Goal: Information Seeking & Learning: Learn about a topic

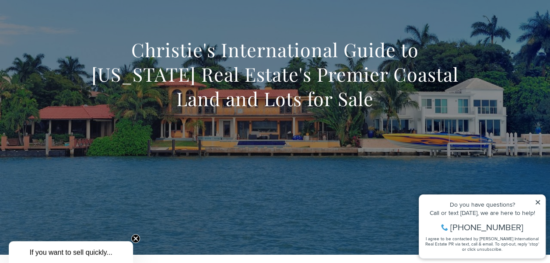
scroll to position [76, 0]
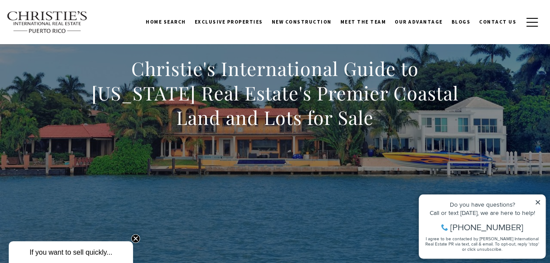
click at [537, 201] on icon at bounding box center [538, 202] width 4 height 4
click at [540, 201] on icon at bounding box center [538, 203] width 6 height 6
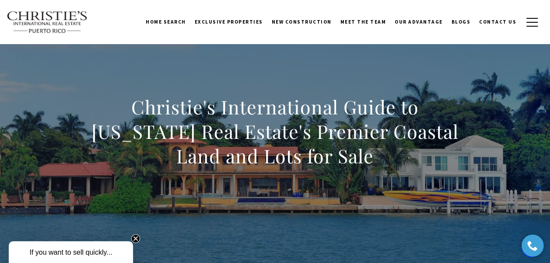
scroll to position [0, 0]
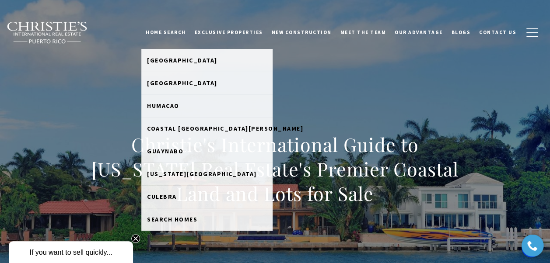
click at [186, 29] on link "Home Search" at bounding box center [165, 32] width 49 height 22
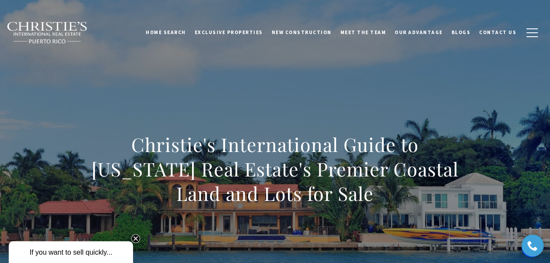
click at [186, 29] on link "Home Search" at bounding box center [165, 32] width 49 height 22
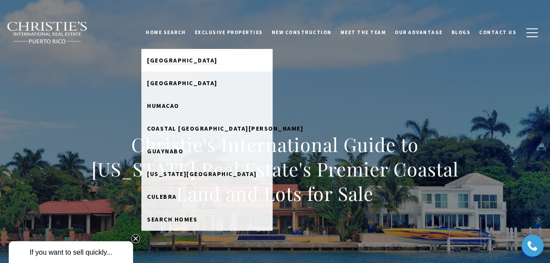
click at [193, 62] on span "Dorado Beach" at bounding box center [182, 60] width 70 height 8
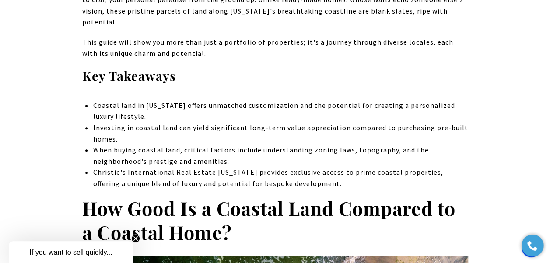
scroll to position [342, 0]
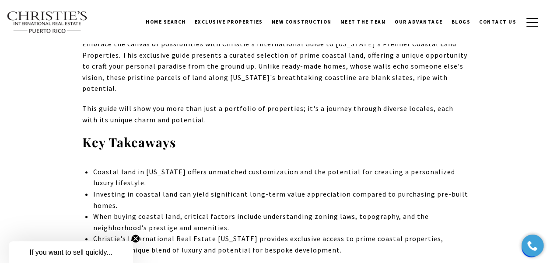
click at [136, 238] on circle "Close teaser" at bounding box center [136, 239] width 8 height 8
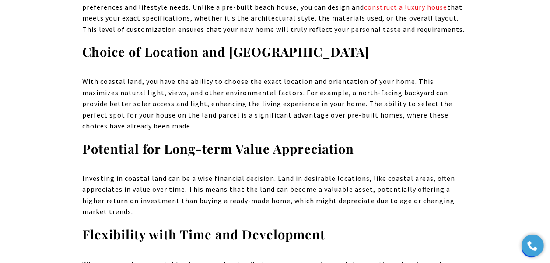
scroll to position [0, 0]
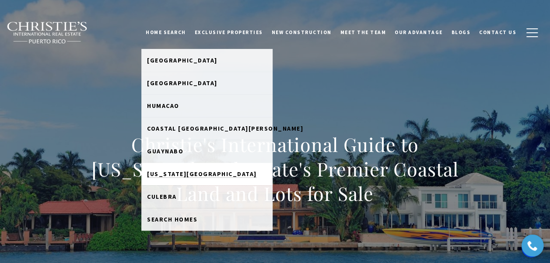
click at [181, 177] on span "Puerto Rico West Coast" at bounding box center [202, 174] width 110 height 8
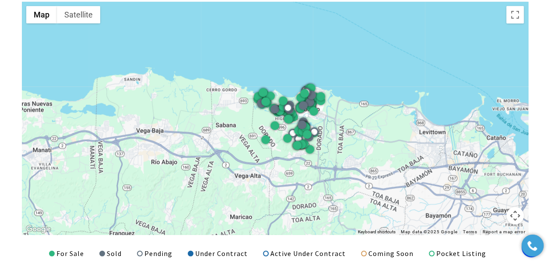
scroll to position [1093, 0]
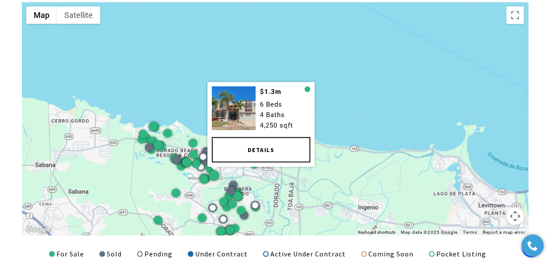
click at [230, 158] on link "Details" at bounding box center [260, 149] width 98 height 25
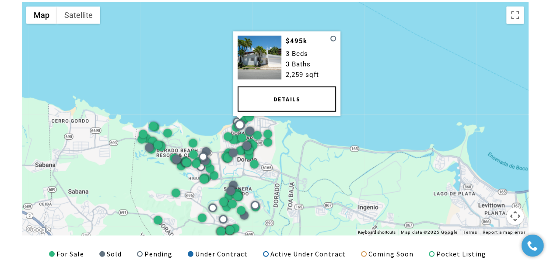
click at [253, 102] on link "Details" at bounding box center [286, 99] width 98 height 25
click at [292, 105] on link "Details" at bounding box center [286, 99] width 98 height 25
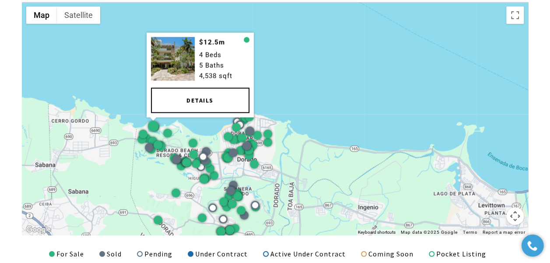
click at [159, 106] on link "Details" at bounding box center [200, 100] width 98 height 25
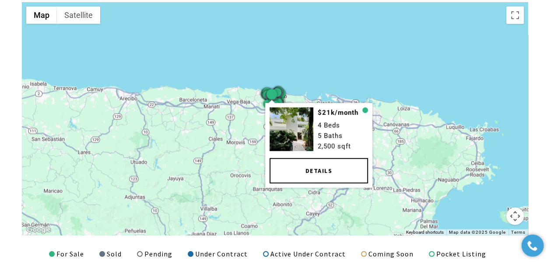
drag, startPoint x: 213, startPoint y: 140, endPoint x: 271, endPoint y: 94, distance: 74.1
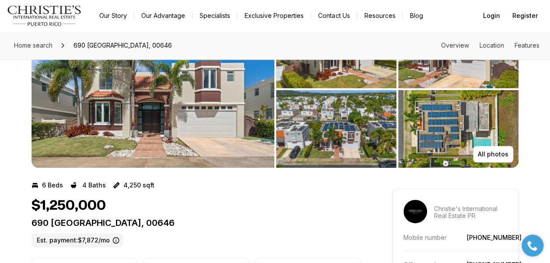
scroll to position [66, 0]
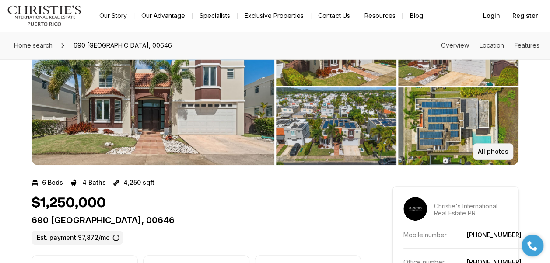
click at [505, 156] on button "All photos" at bounding box center [493, 152] width 40 height 17
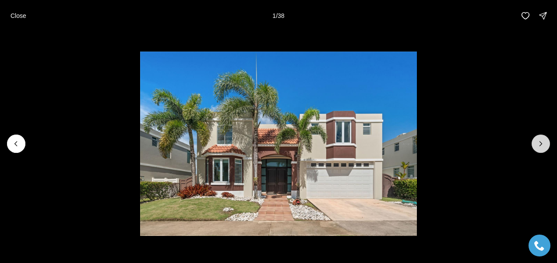
click at [543, 147] on icon "Next slide" at bounding box center [540, 144] width 9 height 9
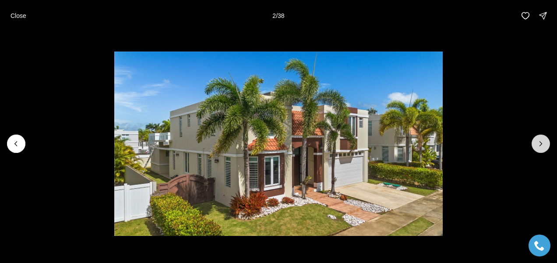
click at [542, 147] on icon "Next slide" at bounding box center [540, 144] width 9 height 9
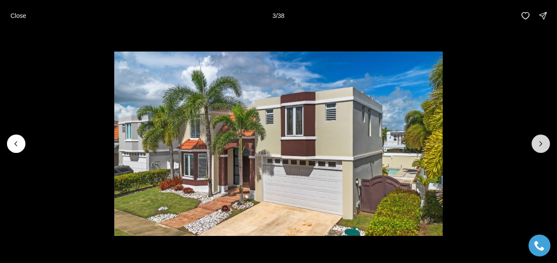
click at [540, 145] on icon "Next slide" at bounding box center [540, 144] width 9 height 9
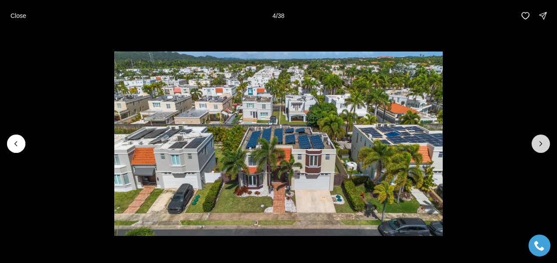
click at [540, 145] on icon "Next slide" at bounding box center [540, 144] width 9 height 9
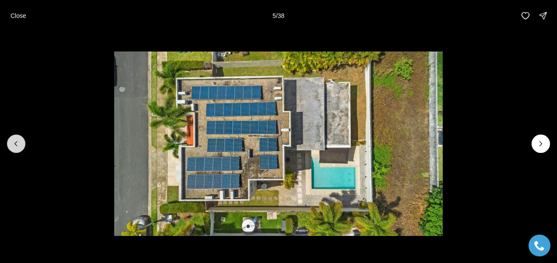
click at [24, 149] on button "Previous slide" at bounding box center [16, 144] width 18 height 18
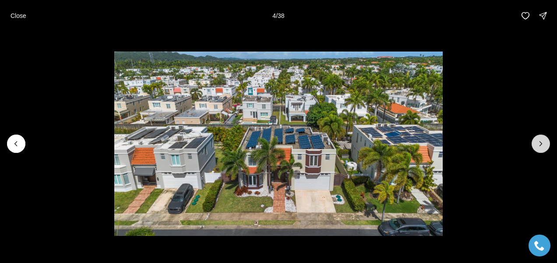
click at [543, 143] on icon "Next slide" at bounding box center [540, 144] width 9 height 9
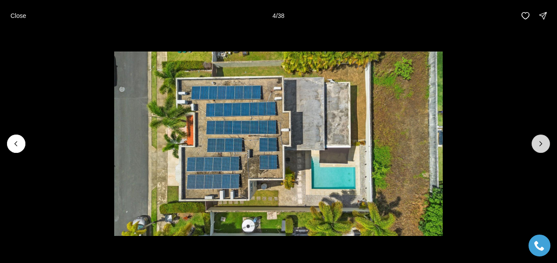
click at [543, 143] on icon "Next slide" at bounding box center [540, 144] width 9 height 9
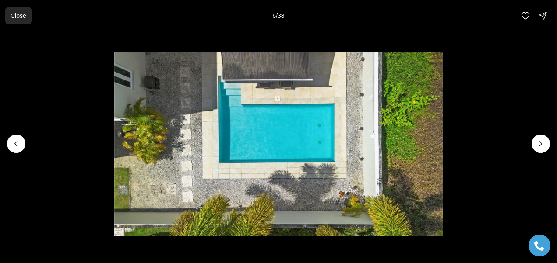
click at [17, 17] on p "Close" at bounding box center [19, 15] width 16 height 7
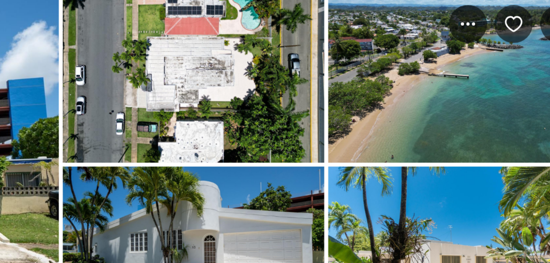
click at [458, 141] on img "View image gallery" at bounding box center [458, 113] width 120 height 78
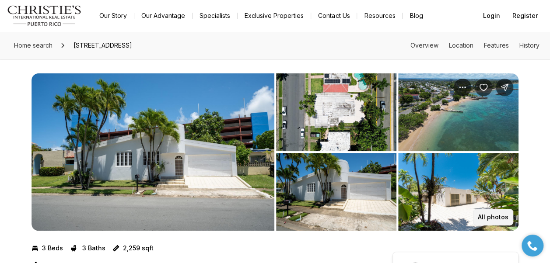
click at [490, 221] on p "All photos" at bounding box center [493, 217] width 31 height 7
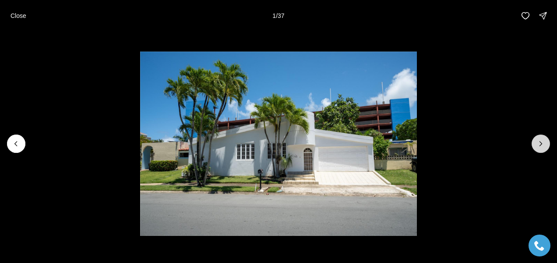
click at [537, 144] on icon "Next slide" at bounding box center [540, 144] width 9 height 9
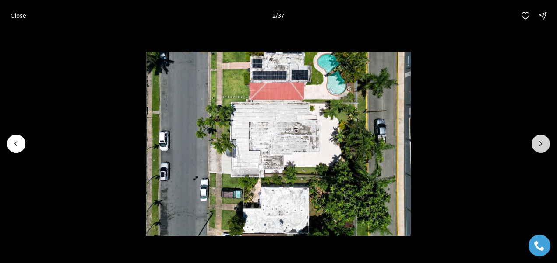
click at [538, 145] on icon "Next slide" at bounding box center [540, 144] width 9 height 9
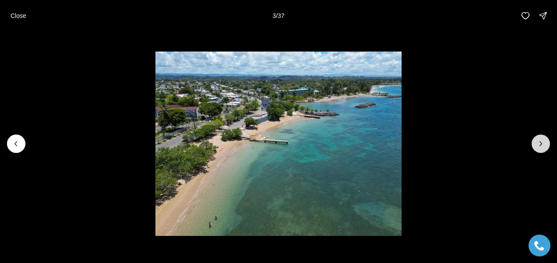
click at [537, 144] on icon "Next slide" at bounding box center [540, 144] width 9 height 9
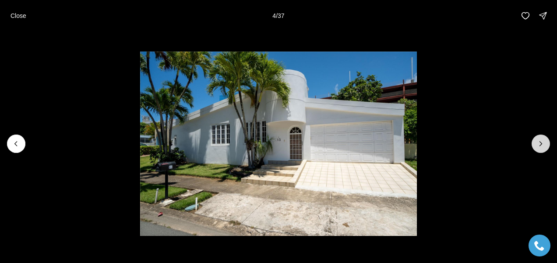
click at [540, 145] on icon "Next slide" at bounding box center [540, 144] width 9 height 9
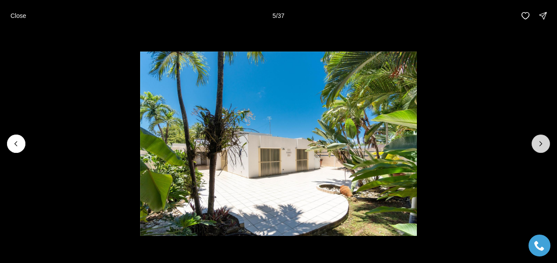
click at [538, 144] on icon "Next slide" at bounding box center [540, 144] width 9 height 9
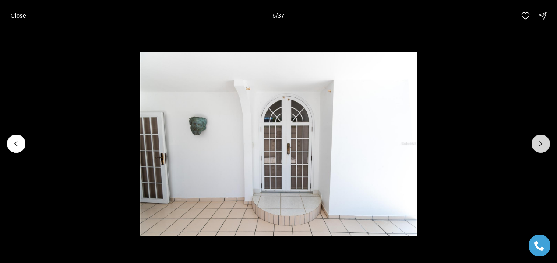
click at [538, 144] on icon "Next slide" at bounding box center [540, 144] width 9 height 9
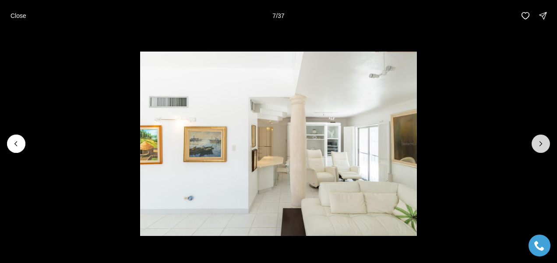
click at [541, 148] on icon "Next slide" at bounding box center [540, 144] width 9 height 9
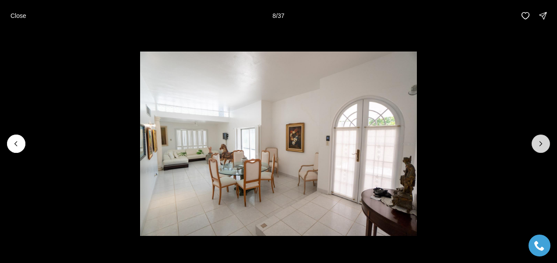
click at [540, 148] on icon "Next slide" at bounding box center [540, 144] width 9 height 9
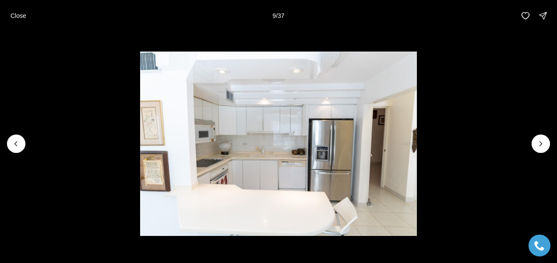
click at [547, 152] on li "9 of 37" at bounding box center [278, 144] width 557 height 225
click at [543, 141] on icon "Next slide" at bounding box center [540, 144] width 9 height 9
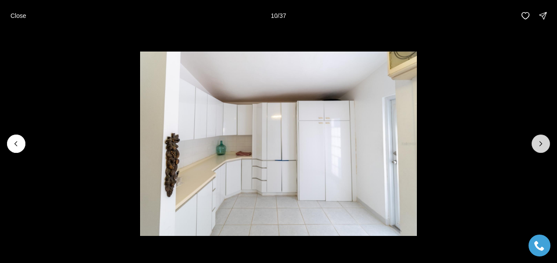
click at [542, 136] on button "Next slide" at bounding box center [540, 144] width 18 height 18
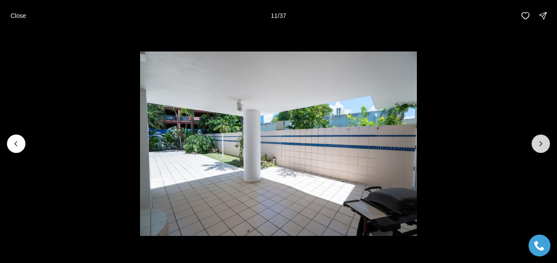
click at [542, 135] on button "Next slide" at bounding box center [540, 144] width 18 height 18
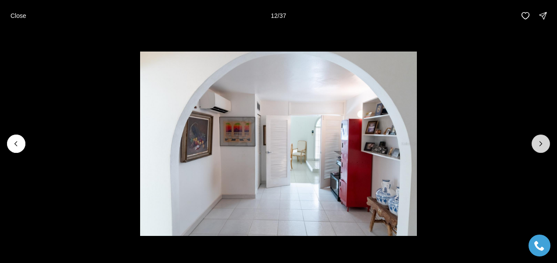
click at [542, 135] on button "Next slide" at bounding box center [540, 144] width 18 height 18
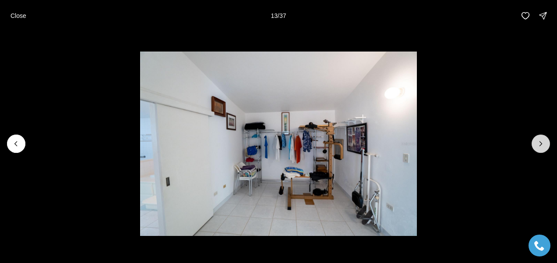
click at [542, 135] on li "13 of 37" at bounding box center [278, 144] width 557 height 225
click at [14, 17] on p "Close" at bounding box center [19, 15] width 16 height 7
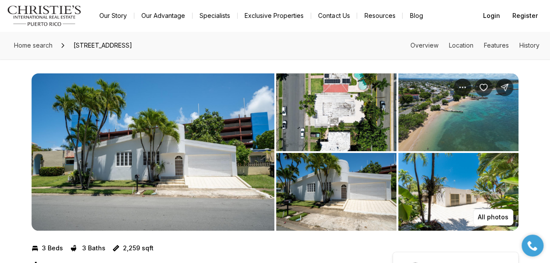
click at [63, 45] on icon at bounding box center [63, 45] width 2 height 4
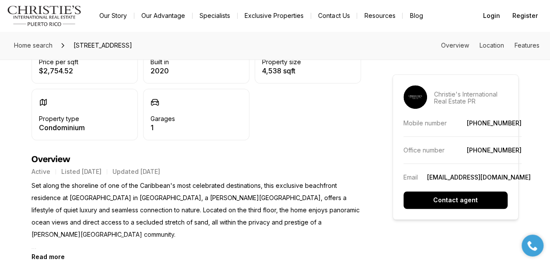
scroll to position [303, 0]
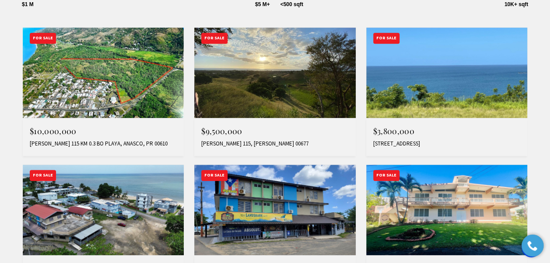
scroll to position [372, 0]
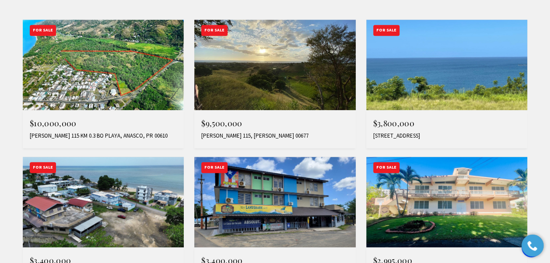
click at [267, 77] on img at bounding box center [274, 65] width 161 height 91
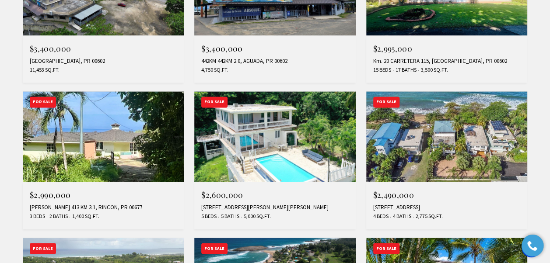
scroll to position [576, 0]
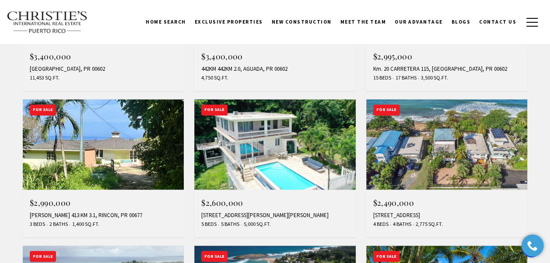
click at [144, 144] on img at bounding box center [103, 144] width 161 height 91
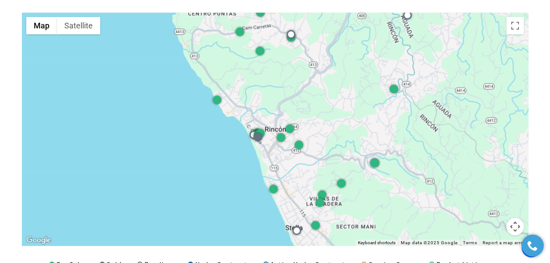
scroll to position [1076, 0]
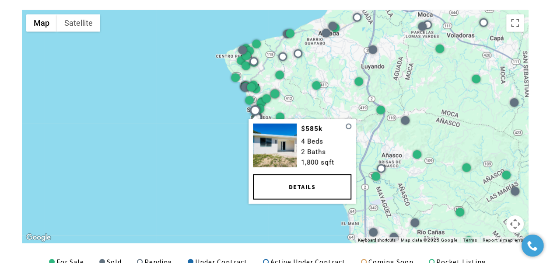
click at [265, 193] on link "Details" at bounding box center [302, 187] width 98 height 25
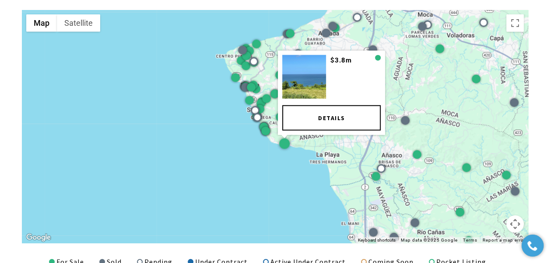
click at [297, 118] on link "Details" at bounding box center [331, 117] width 98 height 25
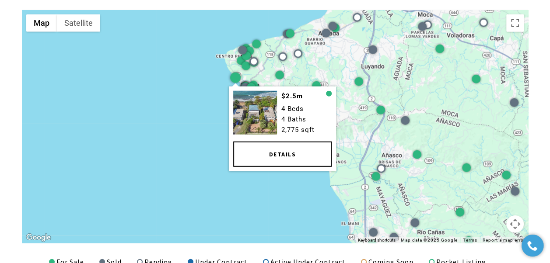
click at [250, 151] on link "Details" at bounding box center [282, 154] width 98 height 25
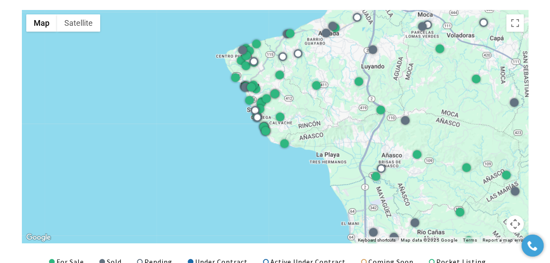
click at [277, 201] on div at bounding box center [275, 127] width 506 height 234
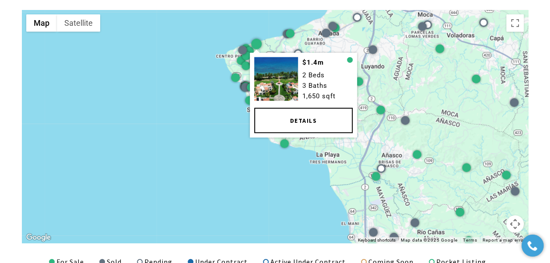
click at [281, 117] on link "Details" at bounding box center [303, 120] width 98 height 25
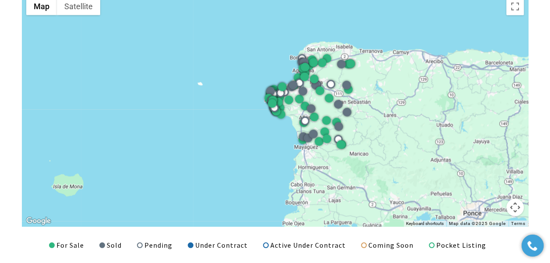
scroll to position [1093, 0]
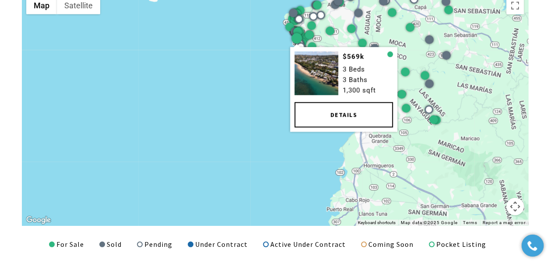
click at [324, 116] on link "Details" at bounding box center [343, 114] width 98 height 25
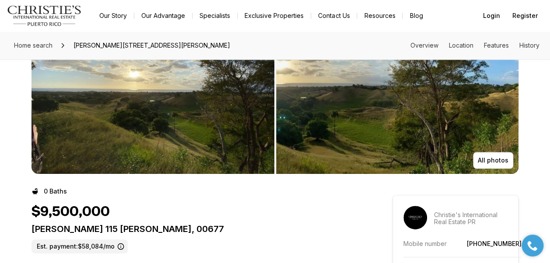
scroll to position [49, 0]
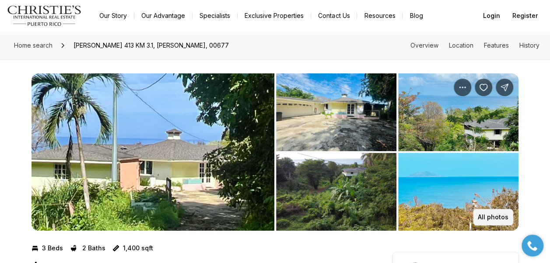
click at [508, 215] on p "All photos" at bounding box center [493, 217] width 31 height 7
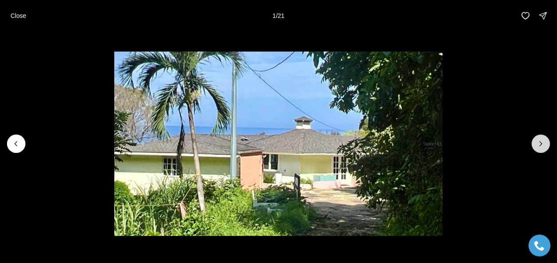
click at [544, 145] on icon "Next slide" at bounding box center [540, 144] width 9 height 9
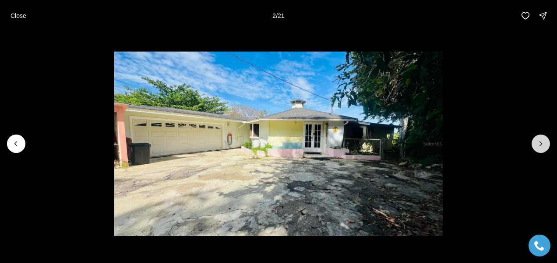
click at [544, 137] on button "Next slide" at bounding box center [540, 144] width 18 height 18
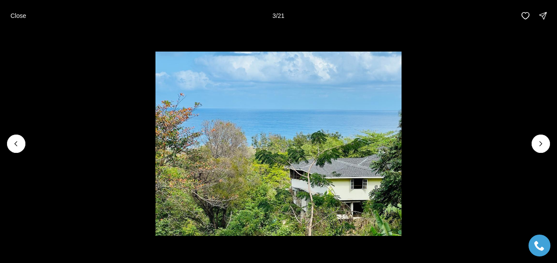
click at [544, 133] on li "3 of 21" at bounding box center [278, 144] width 557 height 225
click at [542, 148] on button "Next slide" at bounding box center [540, 144] width 18 height 18
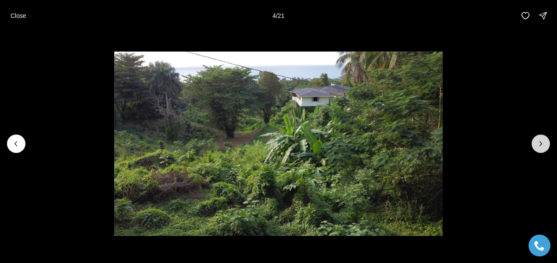
click at [542, 147] on icon "Next slide" at bounding box center [540, 144] width 9 height 9
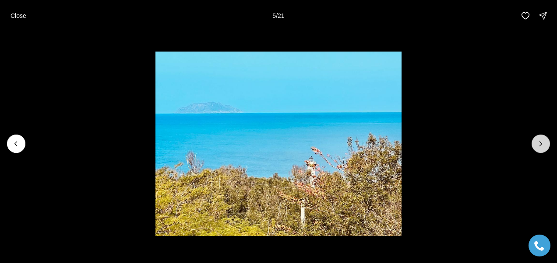
click at [540, 145] on icon "Next slide" at bounding box center [541, 144] width 2 height 4
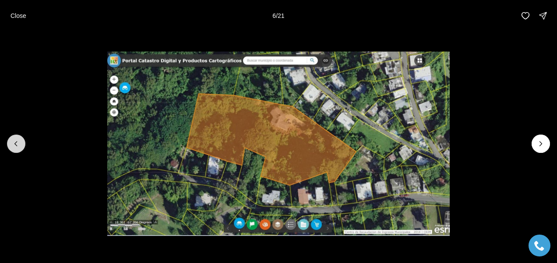
click at [14, 151] on button "Previous slide" at bounding box center [16, 144] width 18 height 18
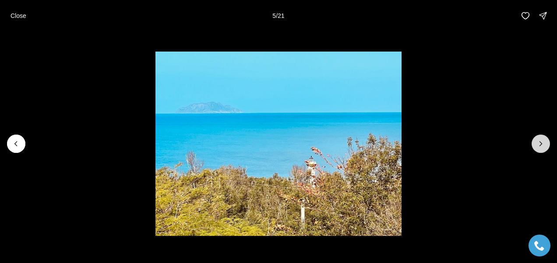
click at [542, 145] on icon "Next slide" at bounding box center [540, 144] width 9 height 9
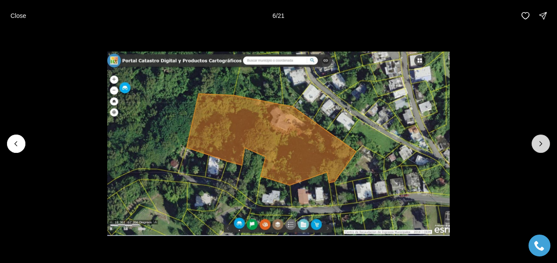
click at [546, 148] on button "Next slide" at bounding box center [540, 144] width 18 height 18
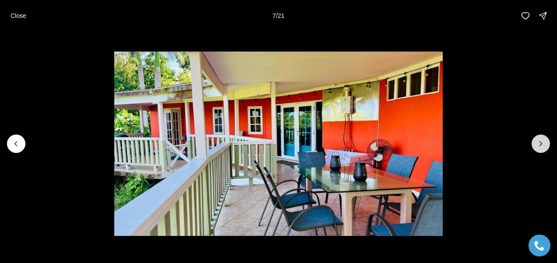
click at [544, 148] on icon "Next slide" at bounding box center [540, 144] width 9 height 9
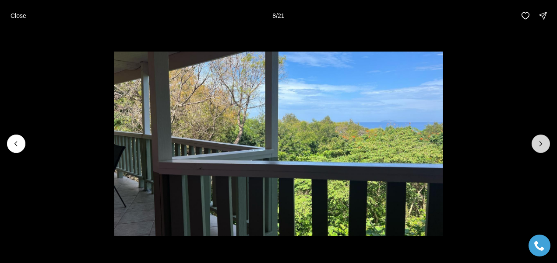
click at [544, 148] on icon "Next slide" at bounding box center [540, 144] width 9 height 9
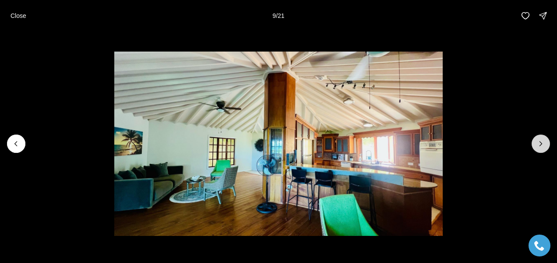
click at [544, 148] on icon "Next slide" at bounding box center [540, 144] width 9 height 9
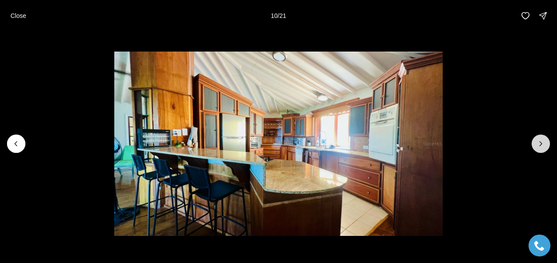
click at [544, 148] on icon "Next slide" at bounding box center [540, 144] width 9 height 9
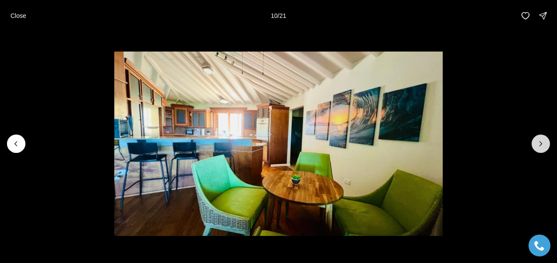
click at [544, 147] on icon "Next slide" at bounding box center [540, 144] width 9 height 9
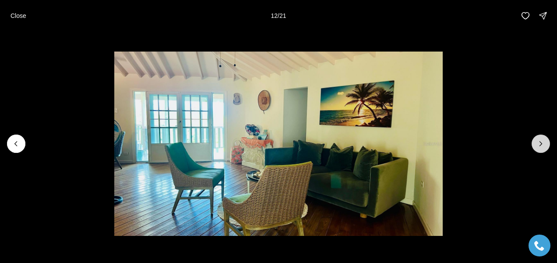
click at [544, 147] on icon "Next slide" at bounding box center [540, 144] width 9 height 9
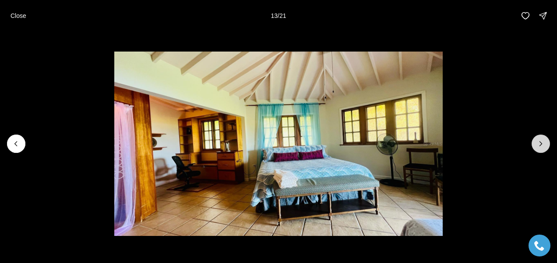
click at [543, 147] on icon "Next slide" at bounding box center [540, 144] width 9 height 9
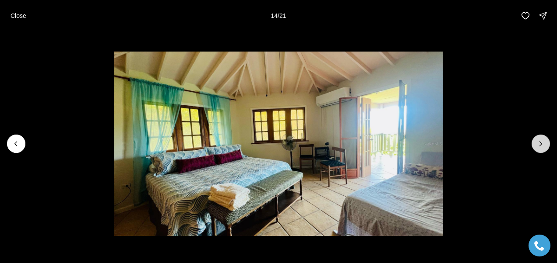
click at [543, 147] on icon "Next slide" at bounding box center [540, 144] width 9 height 9
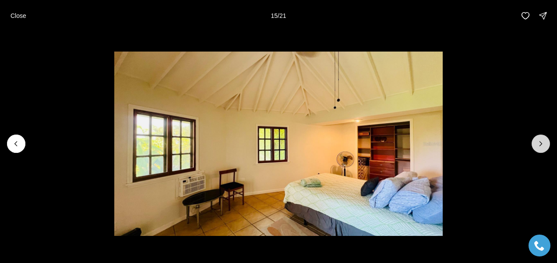
click at [543, 147] on icon "Next slide" at bounding box center [540, 144] width 9 height 9
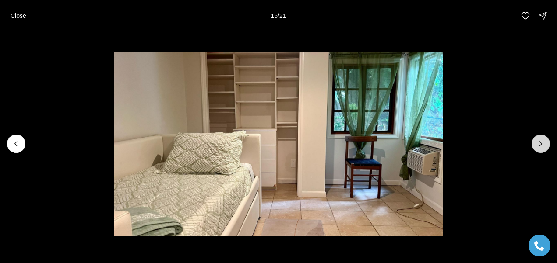
click at [543, 147] on icon "Next slide" at bounding box center [540, 144] width 9 height 9
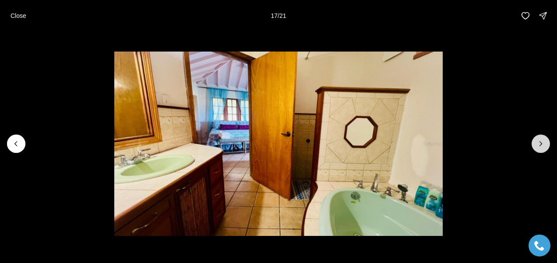
click at [543, 147] on icon "Next slide" at bounding box center [540, 144] width 9 height 9
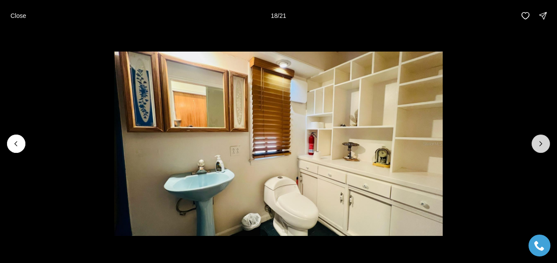
click at [543, 147] on icon "Next slide" at bounding box center [540, 144] width 9 height 9
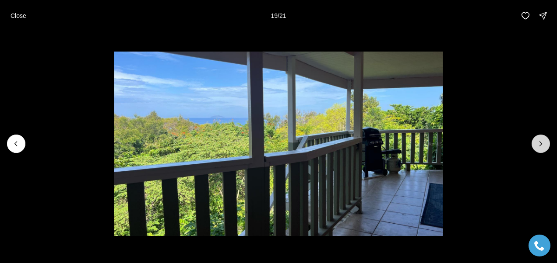
click at [543, 147] on icon "Next slide" at bounding box center [540, 144] width 9 height 9
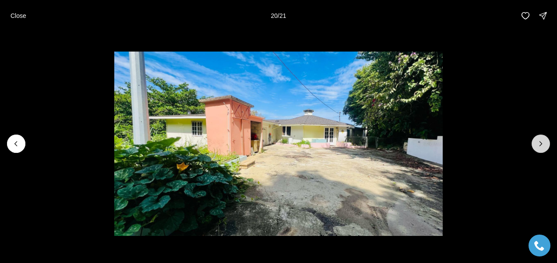
click at [543, 147] on icon "Next slide" at bounding box center [540, 144] width 9 height 9
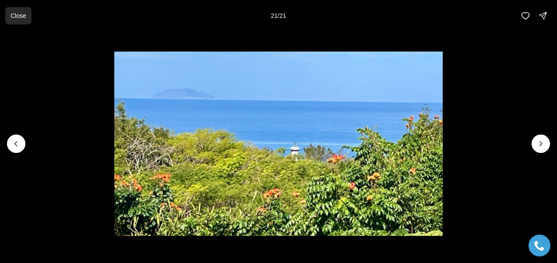
click at [21, 17] on p "Close" at bounding box center [19, 15] width 16 height 7
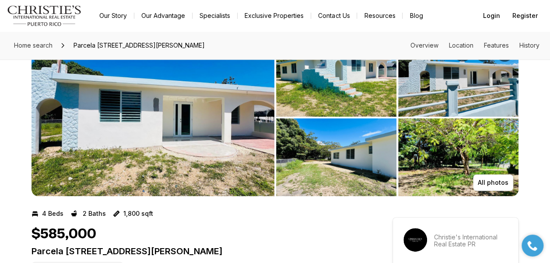
scroll to position [3, 0]
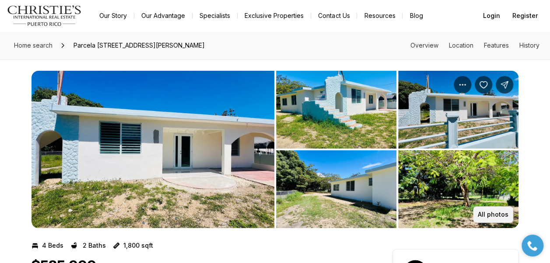
click at [502, 215] on p "All photos" at bounding box center [493, 214] width 31 height 7
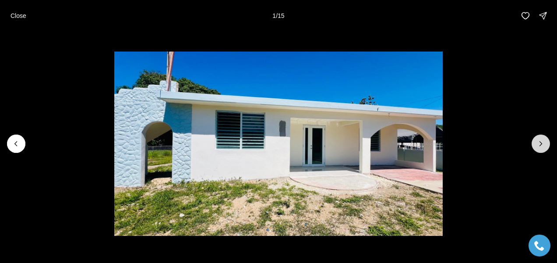
click at [543, 141] on icon "Next slide" at bounding box center [540, 144] width 9 height 9
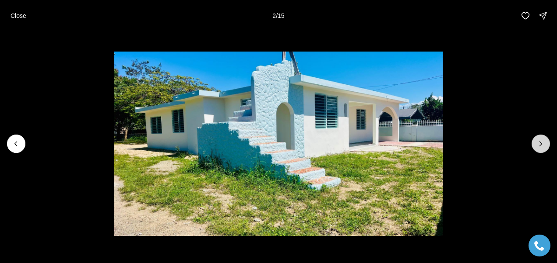
click at [543, 141] on icon "Next slide" at bounding box center [540, 144] width 9 height 9
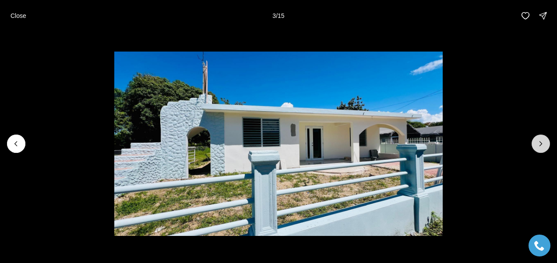
click at [542, 141] on icon "Next slide" at bounding box center [540, 144] width 9 height 9
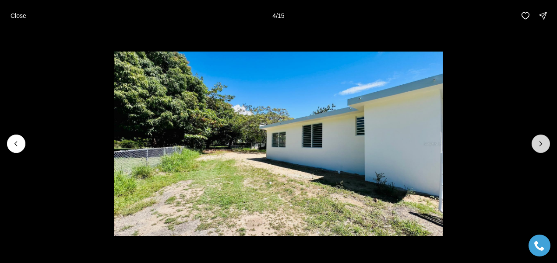
click at [540, 141] on icon "Next slide" at bounding box center [540, 144] width 9 height 9
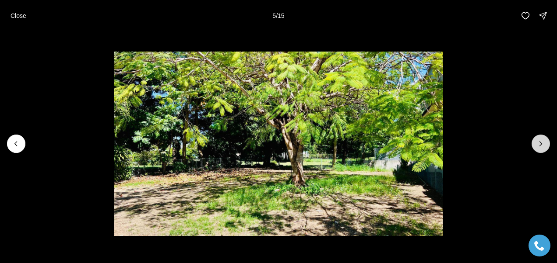
click at [539, 141] on icon "Next slide" at bounding box center [540, 144] width 9 height 9
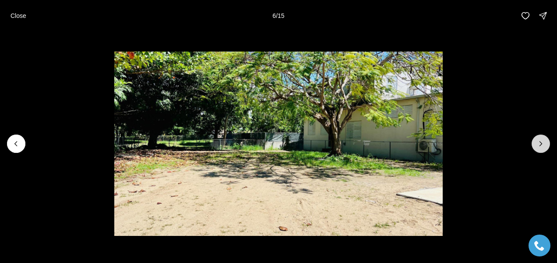
click at [539, 140] on icon "Next slide" at bounding box center [540, 144] width 9 height 9
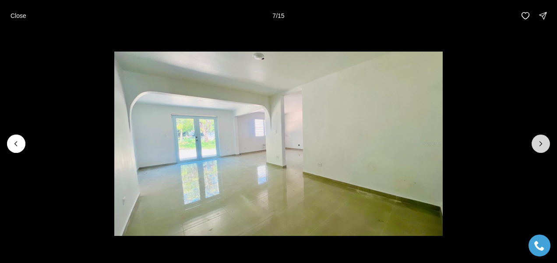
click at [539, 140] on icon "Next slide" at bounding box center [540, 144] width 9 height 9
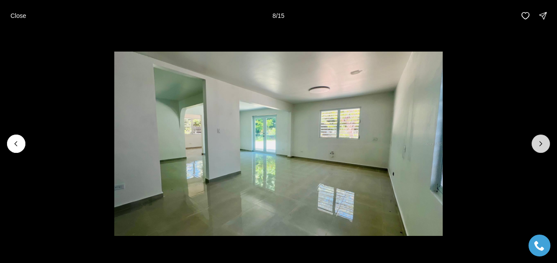
click at [539, 140] on icon "Next slide" at bounding box center [540, 144] width 9 height 9
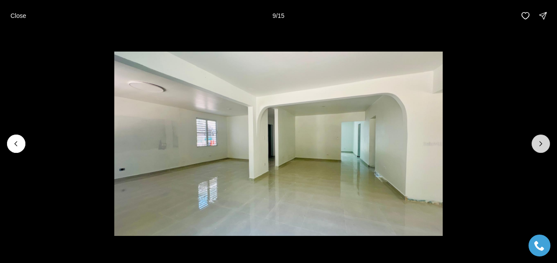
click at [539, 140] on icon "Next slide" at bounding box center [540, 144] width 9 height 9
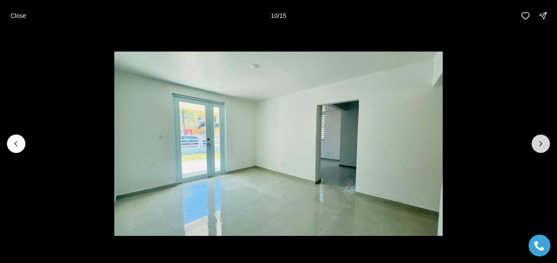
click at [539, 140] on icon "Next slide" at bounding box center [540, 144] width 9 height 9
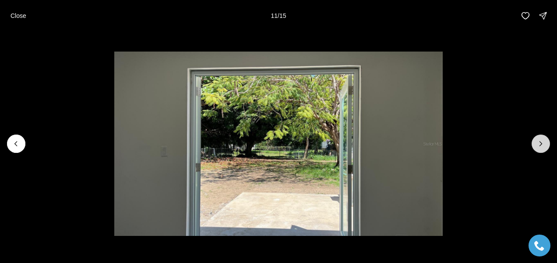
click at [539, 140] on icon "Next slide" at bounding box center [540, 144] width 9 height 9
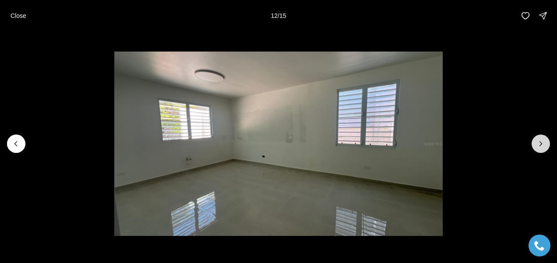
click at [539, 140] on icon "Next slide" at bounding box center [540, 144] width 9 height 9
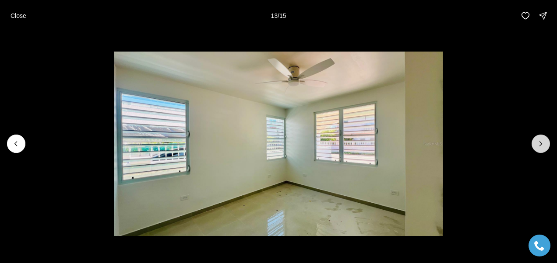
click at [539, 140] on icon "Next slide" at bounding box center [540, 144] width 9 height 9
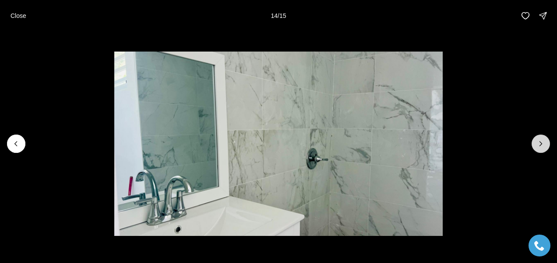
click at [539, 140] on icon "Next slide" at bounding box center [540, 144] width 9 height 9
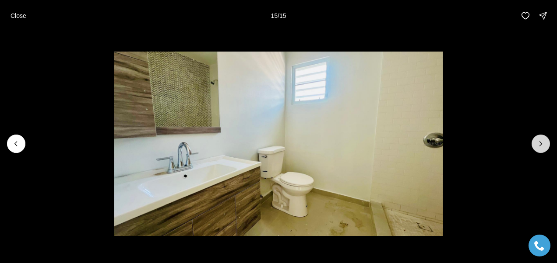
click at [539, 140] on div at bounding box center [540, 144] width 18 height 18
click at [546, 147] on div at bounding box center [540, 144] width 18 height 18
click at [13, 15] on p "Close" at bounding box center [19, 15] width 16 height 7
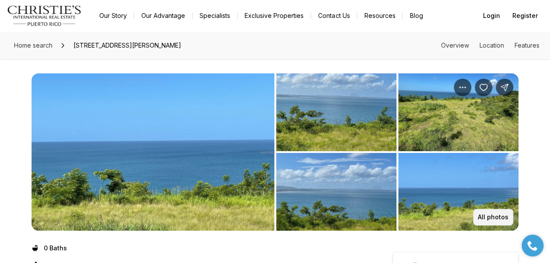
click at [489, 218] on p "All photos" at bounding box center [493, 217] width 31 height 7
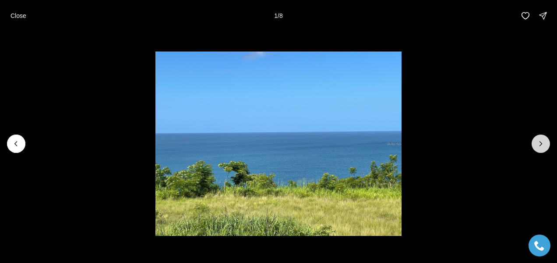
click at [546, 150] on button "Next slide" at bounding box center [540, 144] width 18 height 18
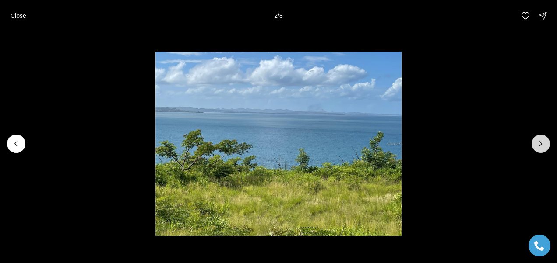
click at [544, 149] on button "Next slide" at bounding box center [540, 144] width 18 height 18
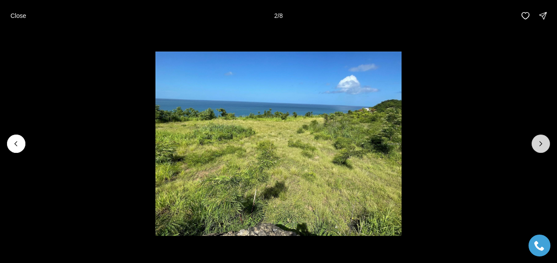
click at [544, 149] on button "Next slide" at bounding box center [540, 144] width 18 height 18
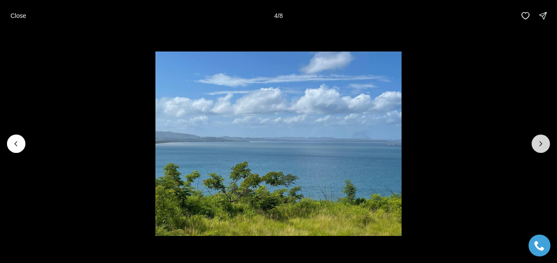
click at [540, 150] on button "Next slide" at bounding box center [540, 144] width 18 height 18
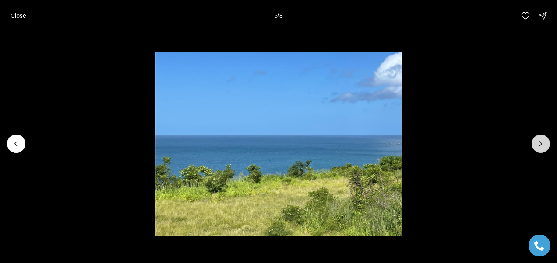
click at [540, 149] on button "Next slide" at bounding box center [540, 144] width 18 height 18
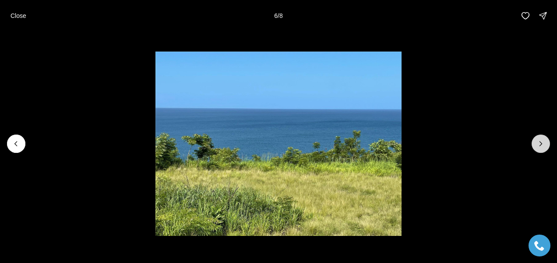
click at [539, 147] on icon "Next slide" at bounding box center [540, 144] width 9 height 9
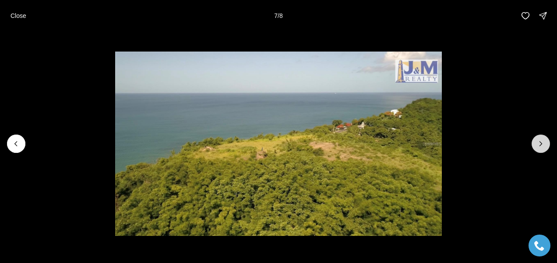
click at [541, 142] on icon "Next slide" at bounding box center [540, 144] width 9 height 9
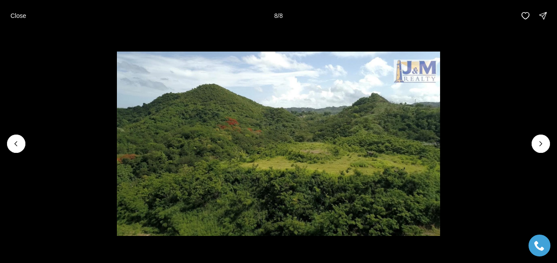
click at [544, 148] on div at bounding box center [540, 144] width 18 height 18
click at [539, 145] on div at bounding box center [540, 144] width 18 height 18
click at [542, 150] on div at bounding box center [540, 144] width 18 height 18
click at [15, 16] on p "Close" at bounding box center [19, 15] width 16 height 7
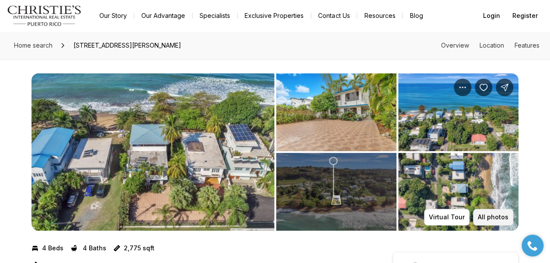
click at [492, 217] on p "All photos" at bounding box center [493, 217] width 31 height 7
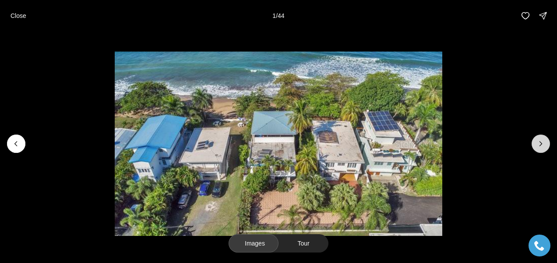
click at [542, 143] on icon "Next slide" at bounding box center [540, 144] width 9 height 9
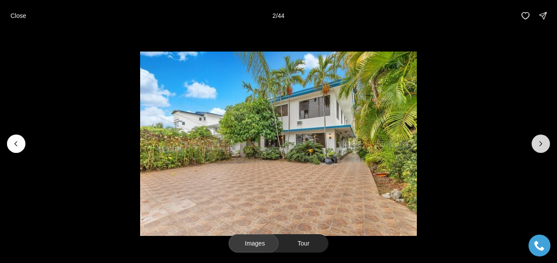
click at [541, 141] on icon "Next slide" at bounding box center [540, 144] width 9 height 9
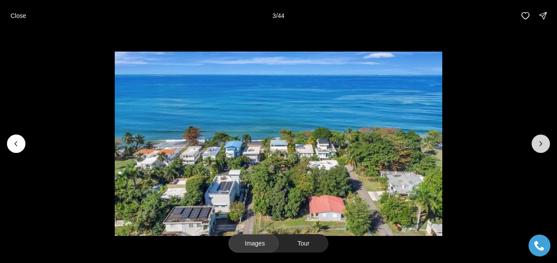
click at [541, 141] on icon "Next slide" at bounding box center [540, 144] width 9 height 9
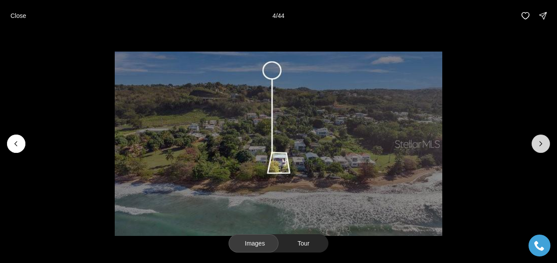
click at [541, 141] on icon "Next slide" at bounding box center [540, 144] width 9 height 9
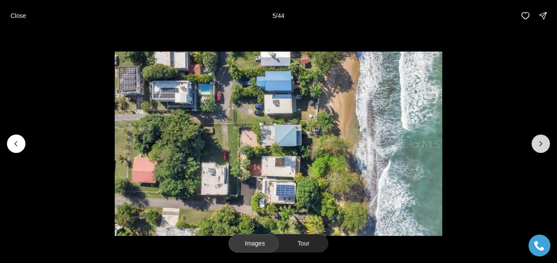
click at [541, 141] on icon "Next slide" at bounding box center [540, 144] width 9 height 9
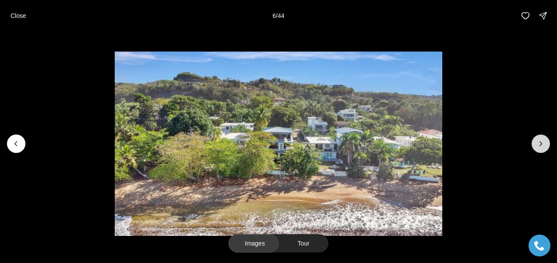
click at [541, 141] on icon "Next slide" at bounding box center [540, 144] width 9 height 9
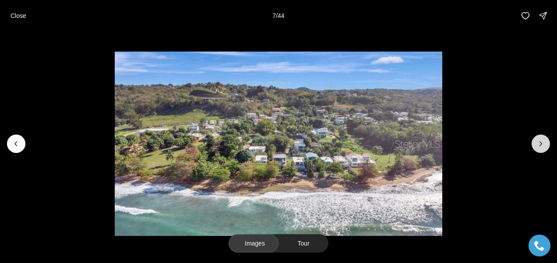
click at [541, 141] on icon "Next slide" at bounding box center [540, 144] width 9 height 9
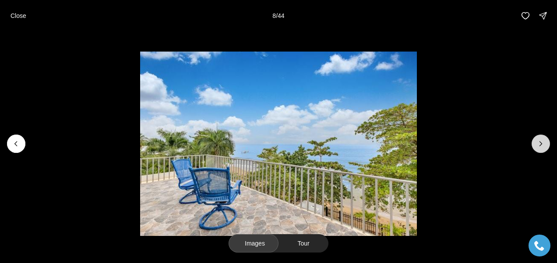
click at [541, 141] on icon "Next slide" at bounding box center [540, 144] width 9 height 9
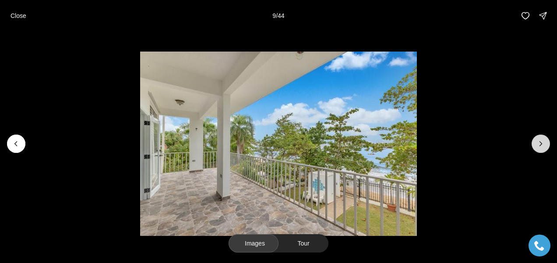
click at [541, 141] on icon "Next slide" at bounding box center [540, 144] width 9 height 9
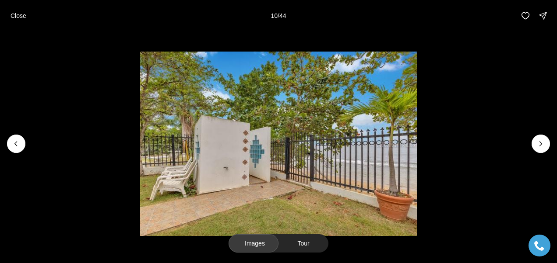
click at [313, 246] on button "Tour" at bounding box center [303, 244] width 50 height 18
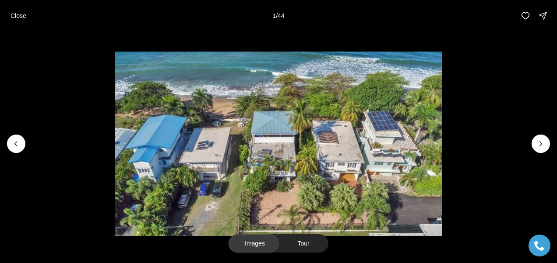
click at [246, 246] on button "Images" at bounding box center [253, 244] width 50 height 18
click at [538, 149] on button "Next slide" at bounding box center [540, 144] width 18 height 18
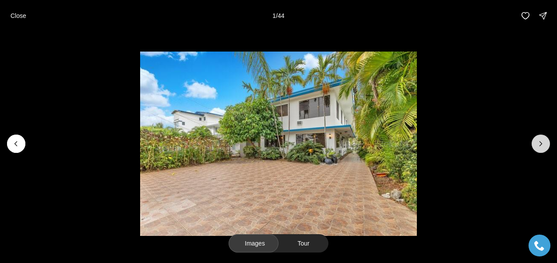
click at [538, 149] on button "Next slide" at bounding box center [540, 144] width 18 height 18
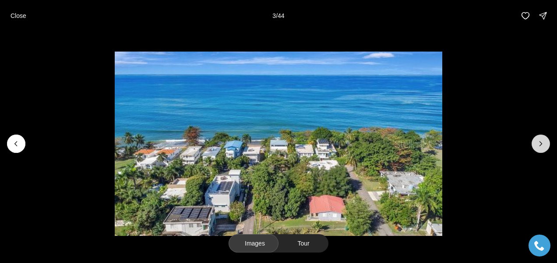
click at [538, 148] on button "Next slide" at bounding box center [540, 144] width 18 height 18
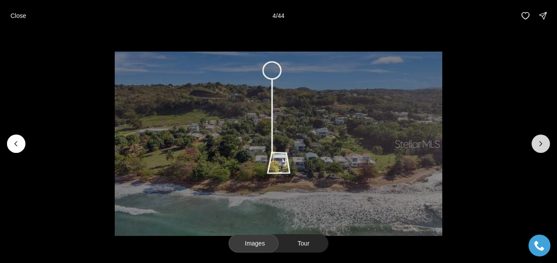
click at [538, 148] on button "Next slide" at bounding box center [540, 144] width 18 height 18
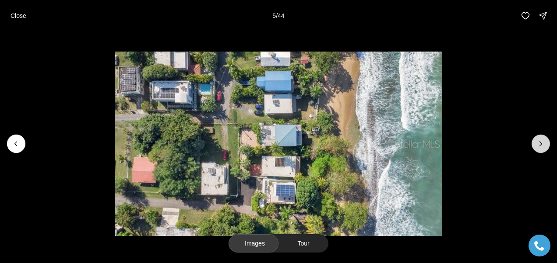
click at [538, 145] on icon "Next slide" at bounding box center [540, 144] width 9 height 9
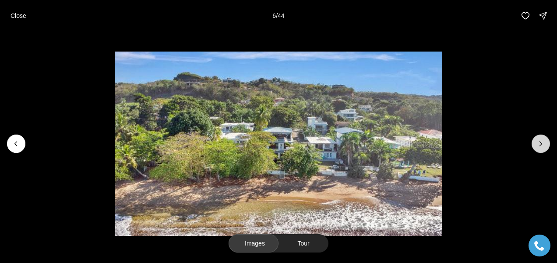
click at [538, 145] on icon "Next slide" at bounding box center [540, 144] width 9 height 9
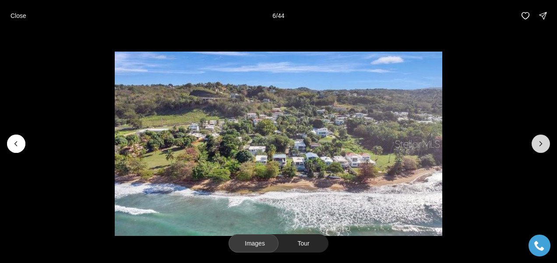
click at [538, 145] on icon "Next slide" at bounding box center [540, 144] width 9 height 9
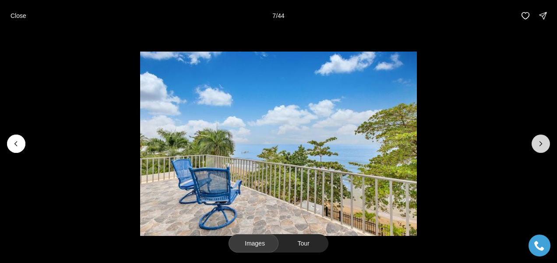
click at [538, 148] on icon "Next slide" at bounding box center [540, 144] width 9 height 9
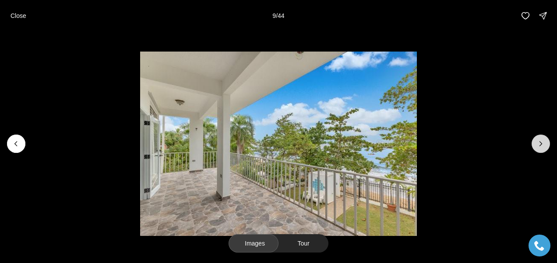
click at [538, 148] on icon "Next slide" at bounding box center [540, 144] width 9 height 9
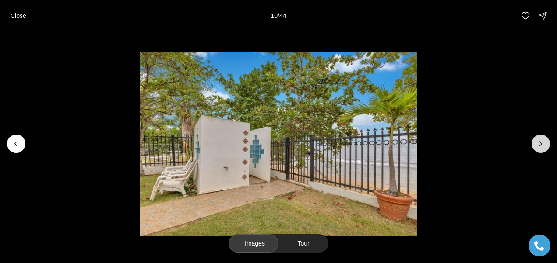
click at [537, 147] on icon "Next slide" at bounding box center [540, 144] width 9 height 9
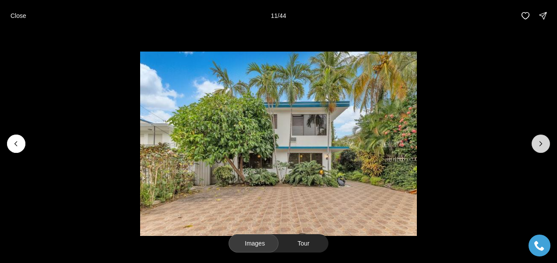
click at [537, 147] on icon "Next slide" at bounding box center [540, 144] width 9 height 9
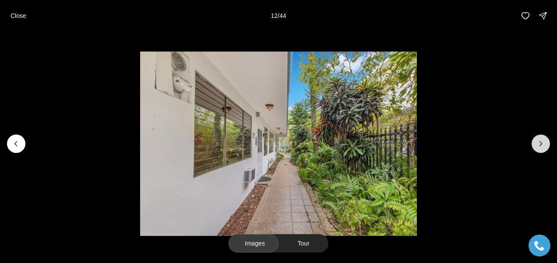
click at [535, 145] on button "Next slide" at bounding box center [540, 144] width 18 height 18
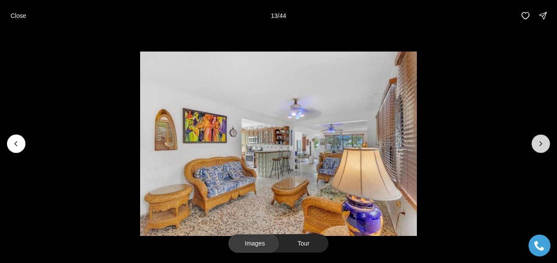
click at [535, 145] on button "Next slide" at bounding box center [540, 144] width 18 height 18
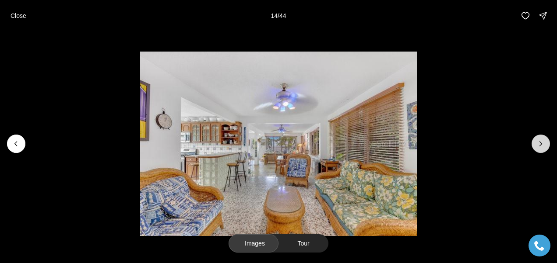
click at [535, 145] on button "Next slide" at bounding box center [540, 144] width 18 height 18
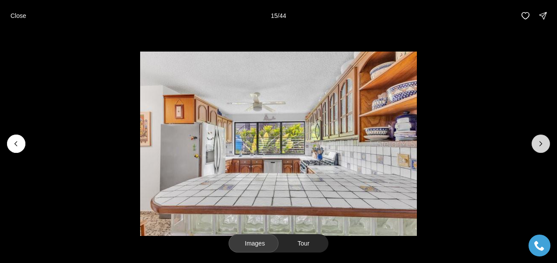
click at [535, 145] on button "Next slide" at bounding box center [540, 144] width 18 height 18
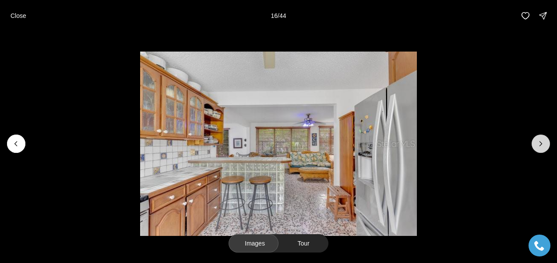
click at [535, 144] on button "Next slide" at bounding box center [540, 144] width 18 height 18
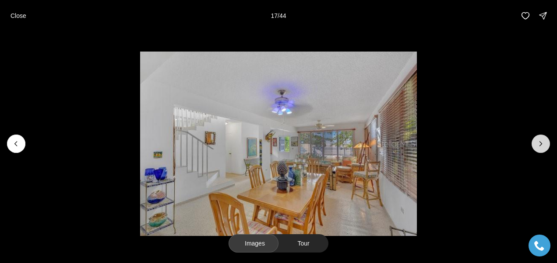
click at [535, 137] on button "Next slide" at bounding box center [540, 144] width 18 height 18
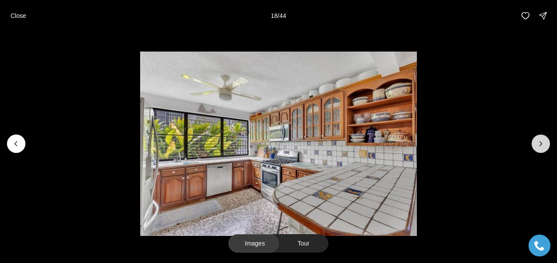
click at [546, 148] on button "Next slide" at bounding box center [540, 144] width 18 height 18
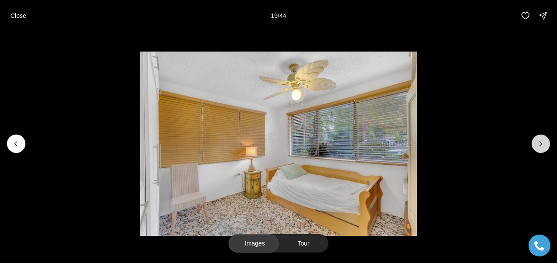
click at [546, 148] on button "Next slide" at bounding box center [540, 144] width 18 height 18
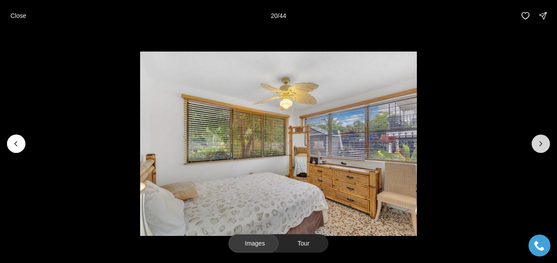
click at [546, 148] on button "Next slide" at bounding box center [540, 144] width 18 height 18
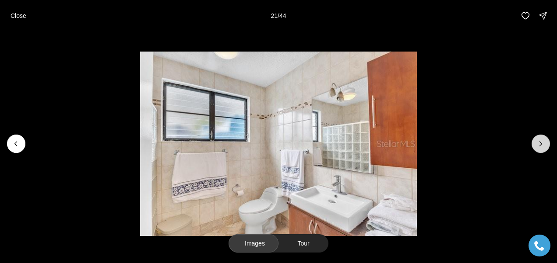
click at [546, 148] on button "Next slide" at bounding box center [540, 144] width 18 height 18
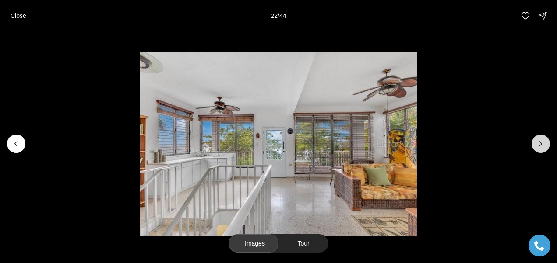
click at [546, 148] on button "Next slide" at bounding box center [540, 144] width 18 height 18
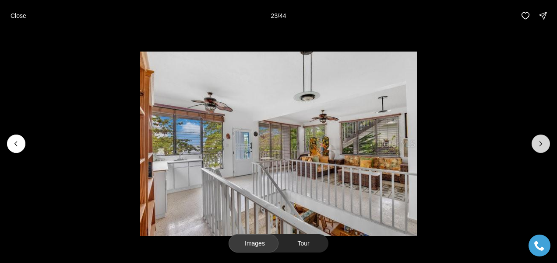
click at [546, 148] on button "Next slide" at bounding box center [540, 144] width 18 height 18
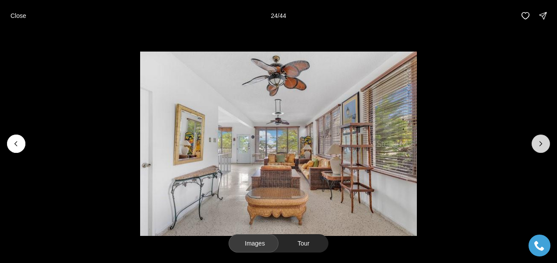
click at [546, 148] on button "Next slide" at bounding box center [540, 144] width 18 height 18
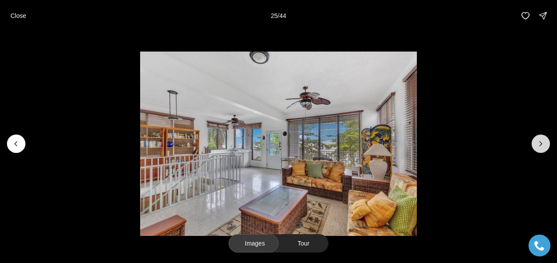
click at [546, 148] on button "Next slide" at bounding box center [540, 144] width 18 height 18
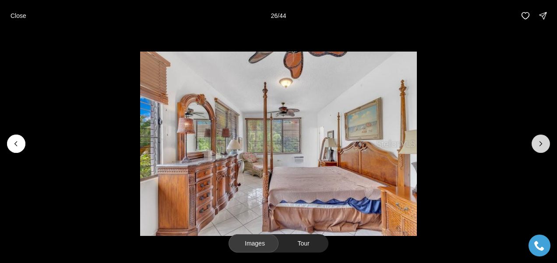
click at [546, 148] on button "Next slide" at bounding box center [540, 144] width 18 height 18
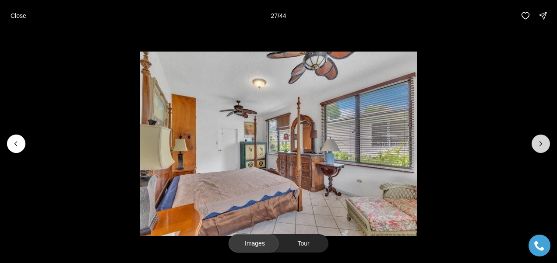
click at [546, 148] on button "Next slide" at bounding box center [540, 144] width 18 height 18
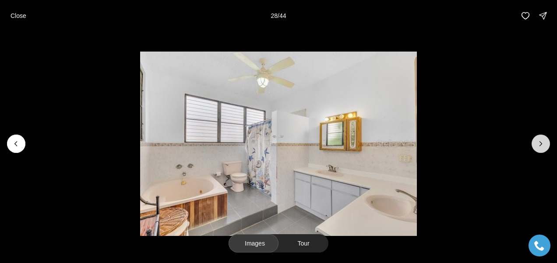
click at [546, 148] on button "Next slide" at bounding box center [540, 144] width 18 height 18
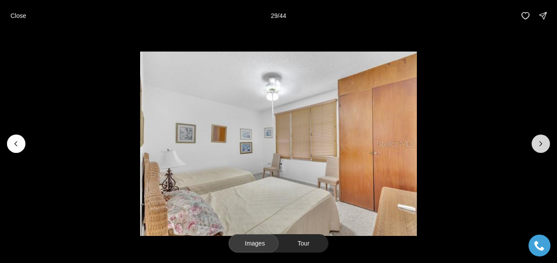
click at [546, 148] on button "Next slide" at bounding box center [540, 144] width 18 height 18
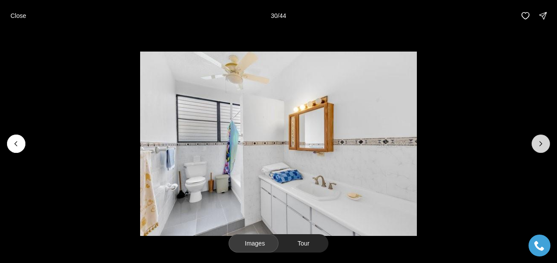
click at [546, 148] on button "Next slide" at bounding box center [540, 144] width 18 height 18
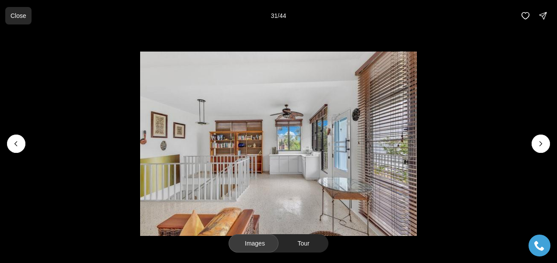
click at [10, 18] on button "Close" at bounding box center [18, 16] width 26 height 18
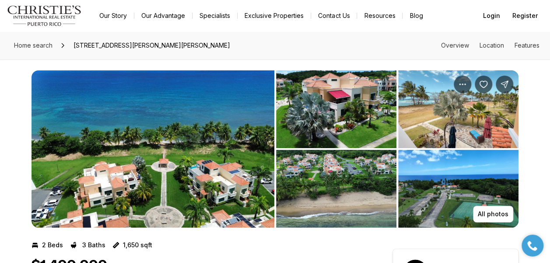
scroll to position [3, 0]
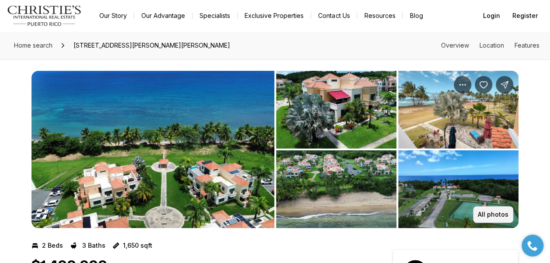
click at [513, 219] on button "All photos" at bounding box center [493, 215] width 40 height 17
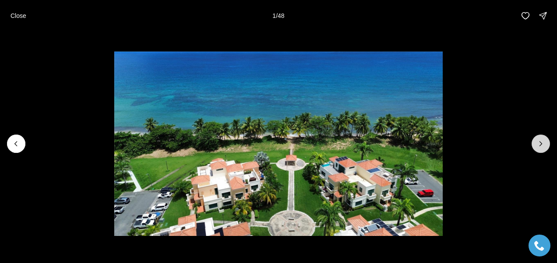
click at [541, 148] on button "Next slide" at bounding box center [540, 144] width 18 height 18
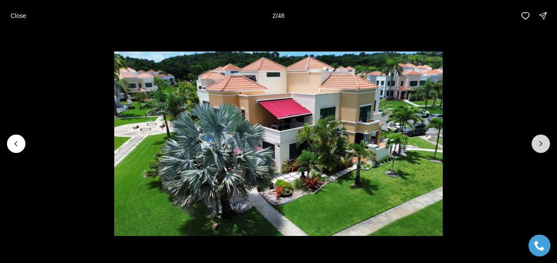
click at [537, 143] on icon "Next slide" at bounding box center [540, 144] width 9 height 9
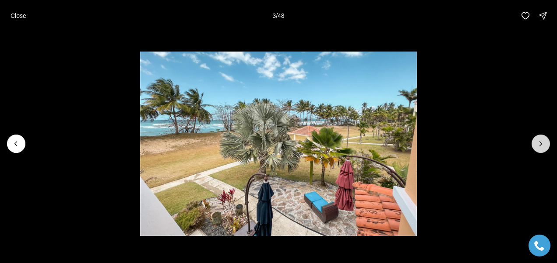
click at [534, 140] on button "Next slide" at bounding box center [540, 144] width 18 height 18
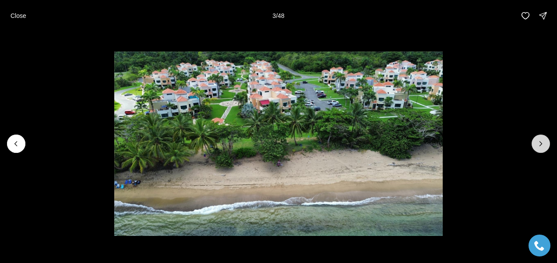
click at [533, 139] on button "Next slide" at bounding box center [540, 144] width 18 height 18
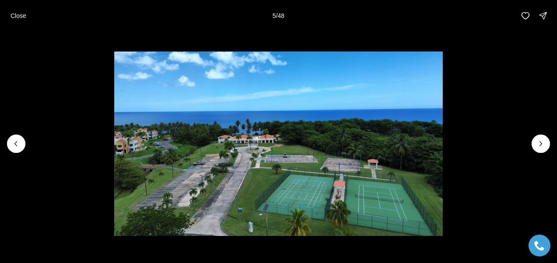
click at [533, 139] on li "5 of 48" at bounding box center [278, 144] width 557 height 225
click at [534, 141] on button "Next slide" at bounding box center [540, 144] width 18 height 18
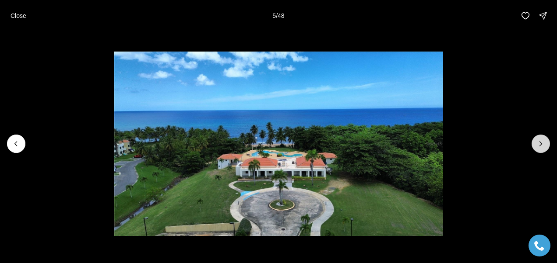
click at [537, 148] on icon "Next slide" at bounding box center [540, 144] width 9 height 9
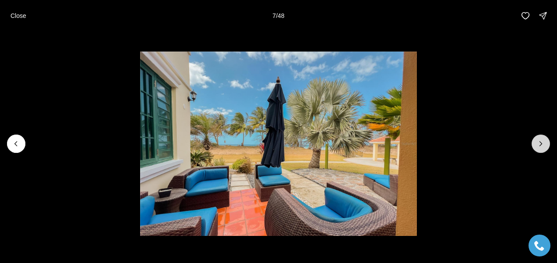
click at [536, 148] on button "Next slide" at bounding box center [540, 144] width 18 height 18
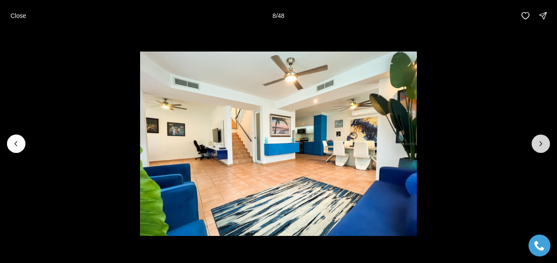
click at [538, 151] on button "Next slide" at bounding box center [540, 144] width 18 height 18
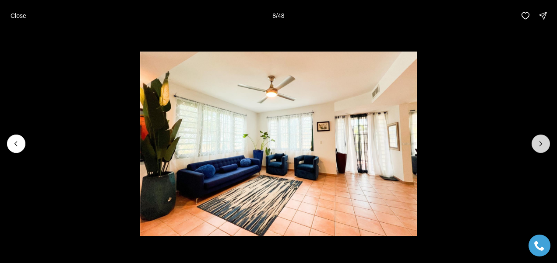
click at [539, 152] on button "Next slide" at bounding box center [540, 144] width 18 height 18
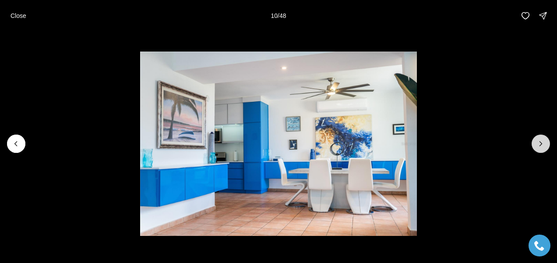
click at [539, 151] on button "Next slide" at bounding box center [540, 144] width 18 height 18
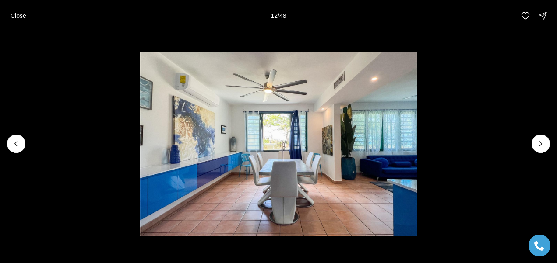
click at [540, 155] on li "12 of 48" at bounding box center [278, 144] width 557 height 225
click at [542, 158] on li "12 of 48" at bounding box center [278, 144] width 557 height 225
click at [541, 145] on icon "Next slide" at bounding box center [541, 144] width 2 height 4
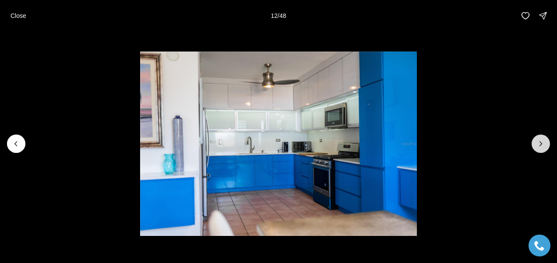
click at [541, 145] on icon "Next slide" at bounding box center [541, 144] width 2 height 4
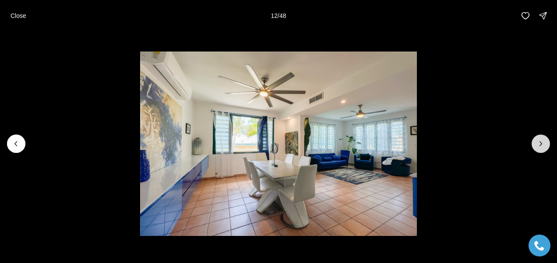
click at [541, 145] on icon "Next slide" at bounding box center [541, 144] width 2 height 4
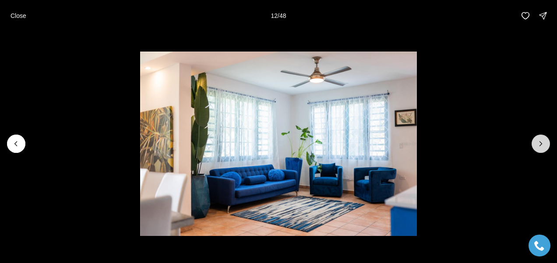
click at [541, 145] on icon "Next slide" at bounding box center [541, 144] width 2 height 4
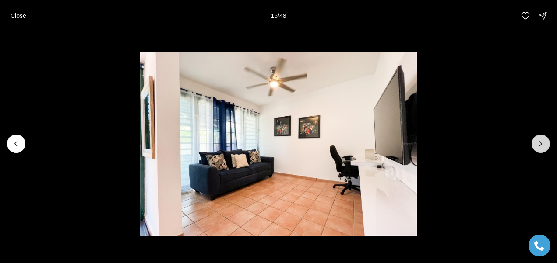
click at [540, 146] on icon "Next slide" at bounding box center [540, 144] width 9 height 9
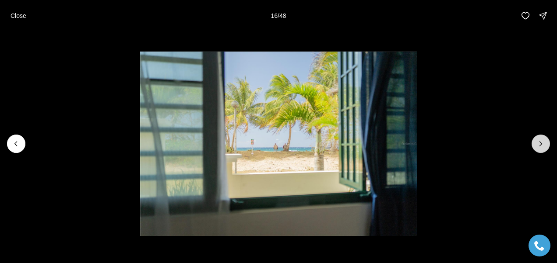
click at [540, 146] on icon "Next slide" at bounding box center [540, 144] width 9 height 9
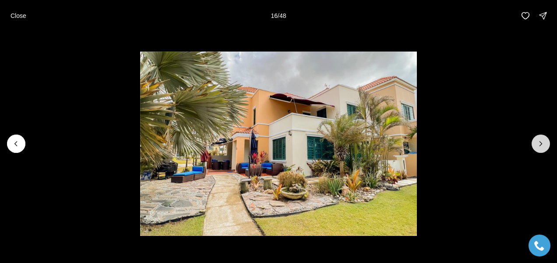
click at [540, 146] on icon "Next slide" at bounding box center [540, 144] width 9 height 9
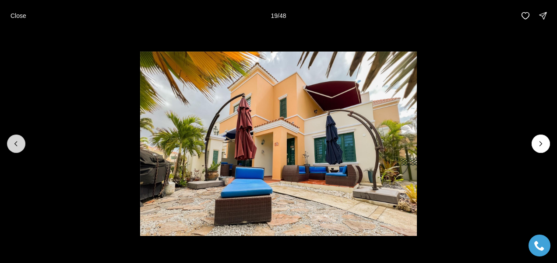
click at [20, 147] on icon "Previous slide" at bounding box center [16, 144] width 9 height 9
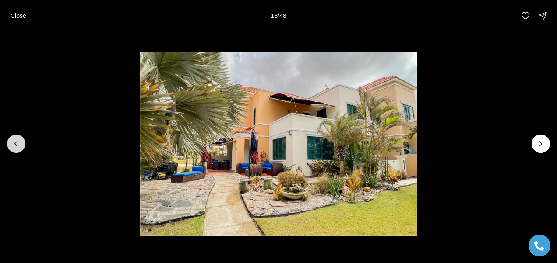
click at [20, 147] on icon "Previous slide" at bounding box center [16, 144] width 9 height 9
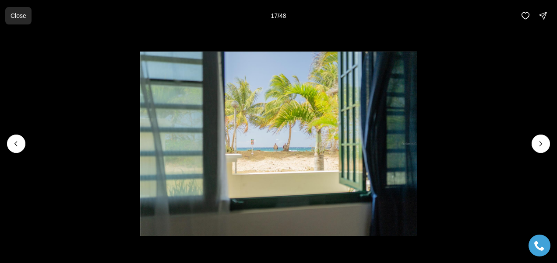
click at [17, 16] on p "Close" at bounding box center [19, 15] width 16 height 7
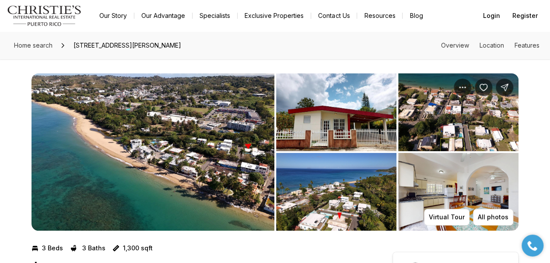
click at [246, 16] on link "Exclusive Properties" at bounding box center [274, 16] width 73 height 12
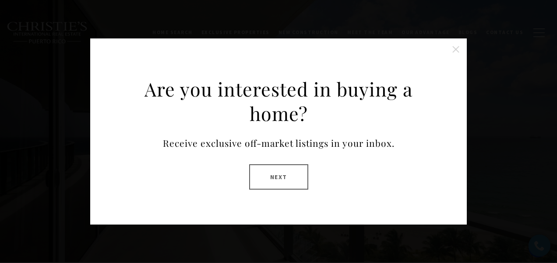
click at [270, 183] on button "Next" at bounding box center [278, 177] width 59 height 25
